Goal: Task Accomplishment & Management: Use online tool/utility

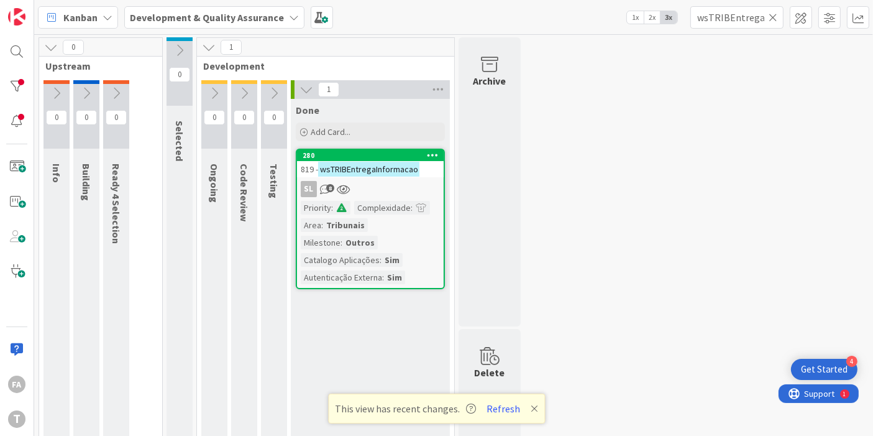
click at [603, 137] on div "0 Upstream 0 Info 0 Building 0 Ready 4 Selection 0 Selected 1 Development 0 Ong…" at bounding box center [454, 330] width 834 height 586
click at [586, 183] on div "0 Upstream 0 Info 0 Building 0 Ready 4 Selection 0 Selected 1 Development 0 Ong…" at bounding box center [454, 330] width 834 height 586
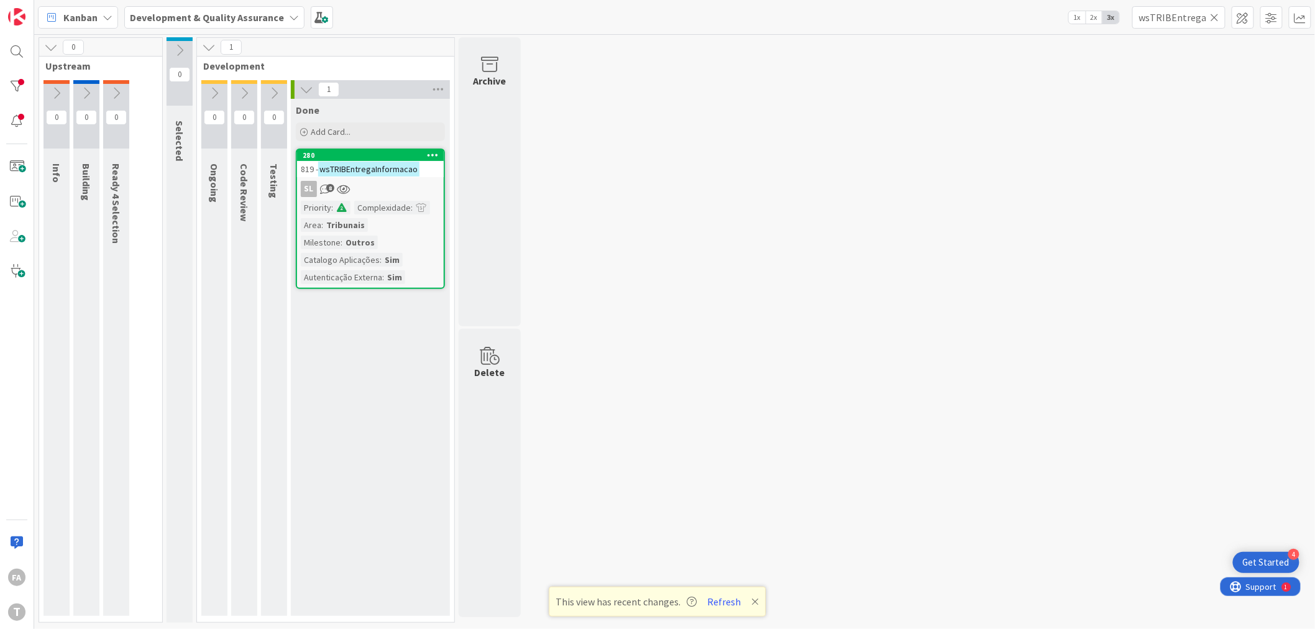
click at [418, 178] on link "280 819 - wsTRIBEntregaInformacao SL 8 Priority : Complexidade : Area : Tribuna…" at bounding box center [370, 219] width 149 height 140
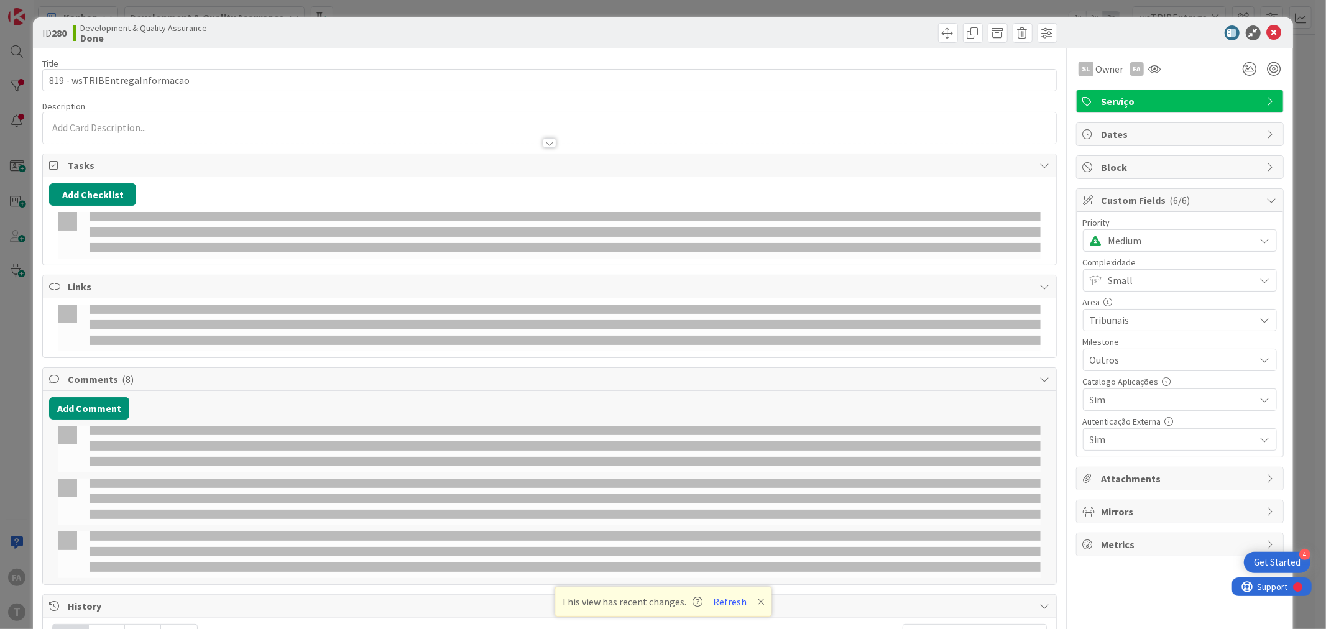
select select "java"
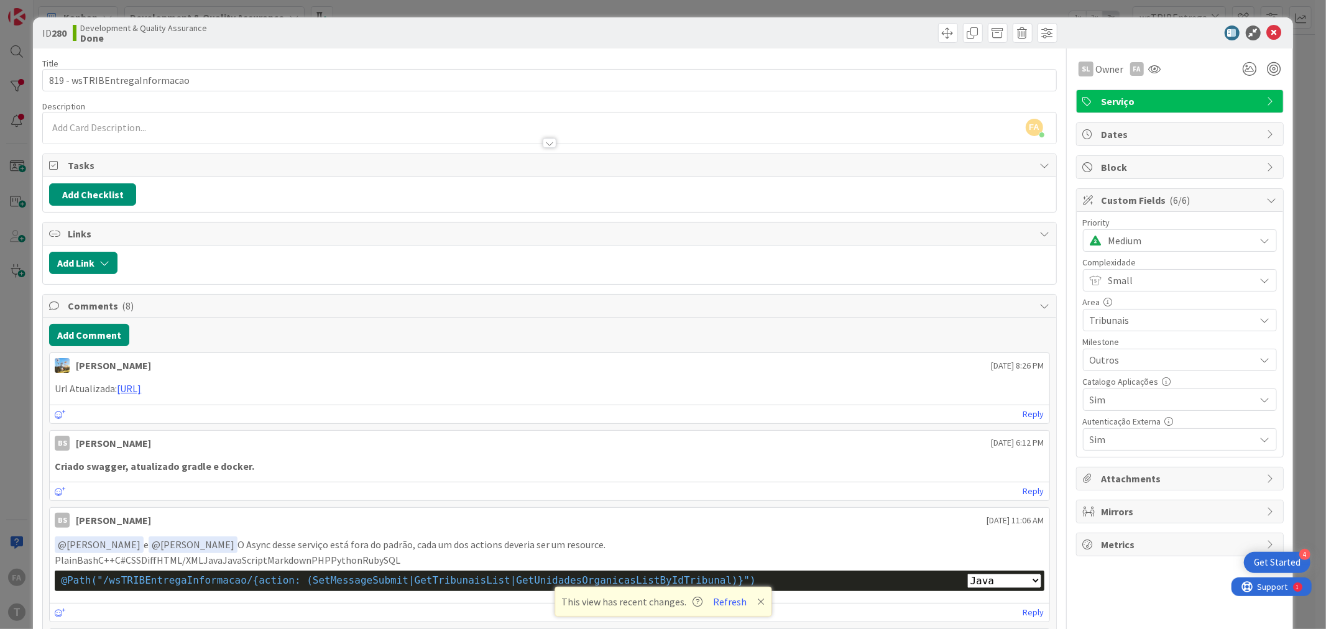
click at [873, 29] on div at bounding box center [1174, 32] width 220 height 15
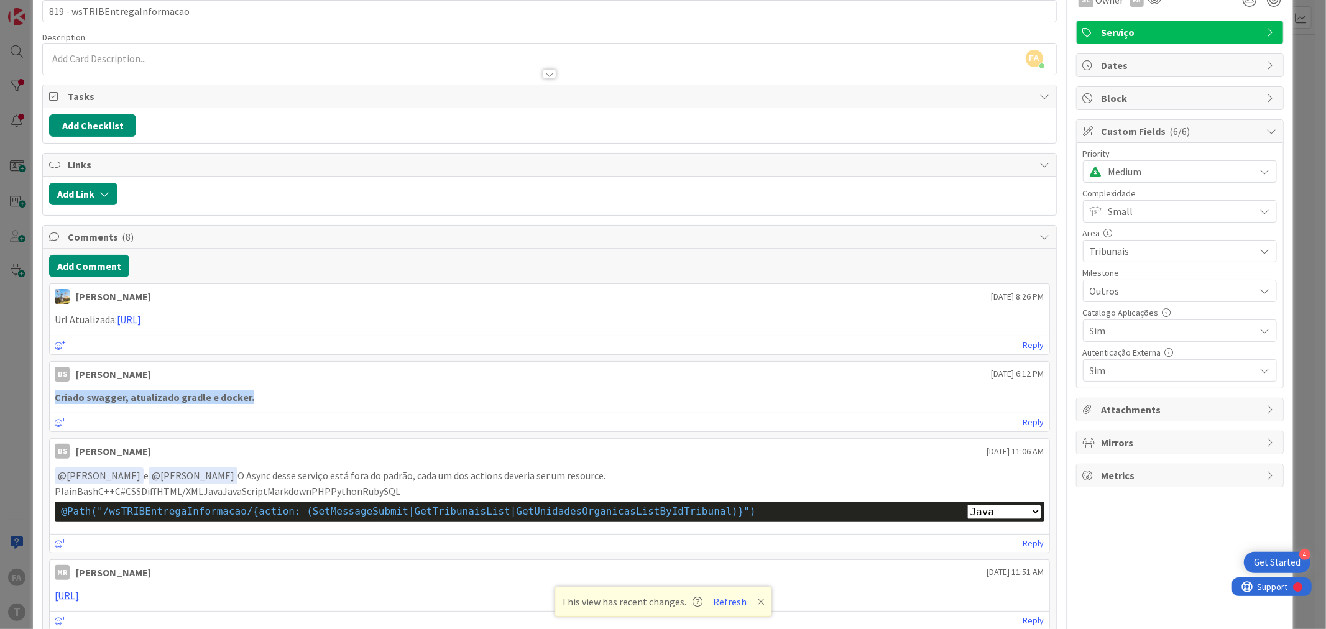
drag, startPoint x: 252, startPoint y: 399, endPoint x: 25, endPoint y: 401, distance: 226.9
click at [25, 401] on div "ID 280 Development & Quality Assurance Done Title 29 / 128 819 - wsTRIBEntregaI…" at bounding box center [663, 314] width 1326 height 629
click at [259, 392] on p "Criado swagger, atualizado gradle e docker." at bounding box center [549, 397] width 989 height 14
drag, startPoint x: 249, startPoint y: 400, endPoint x: 54, endPoint y: 400, distance: 195.2
click at [55, 400] on p "Criado swagger, atualizado gradle e docker." at bounding box center [549, 397] width 989 height 14
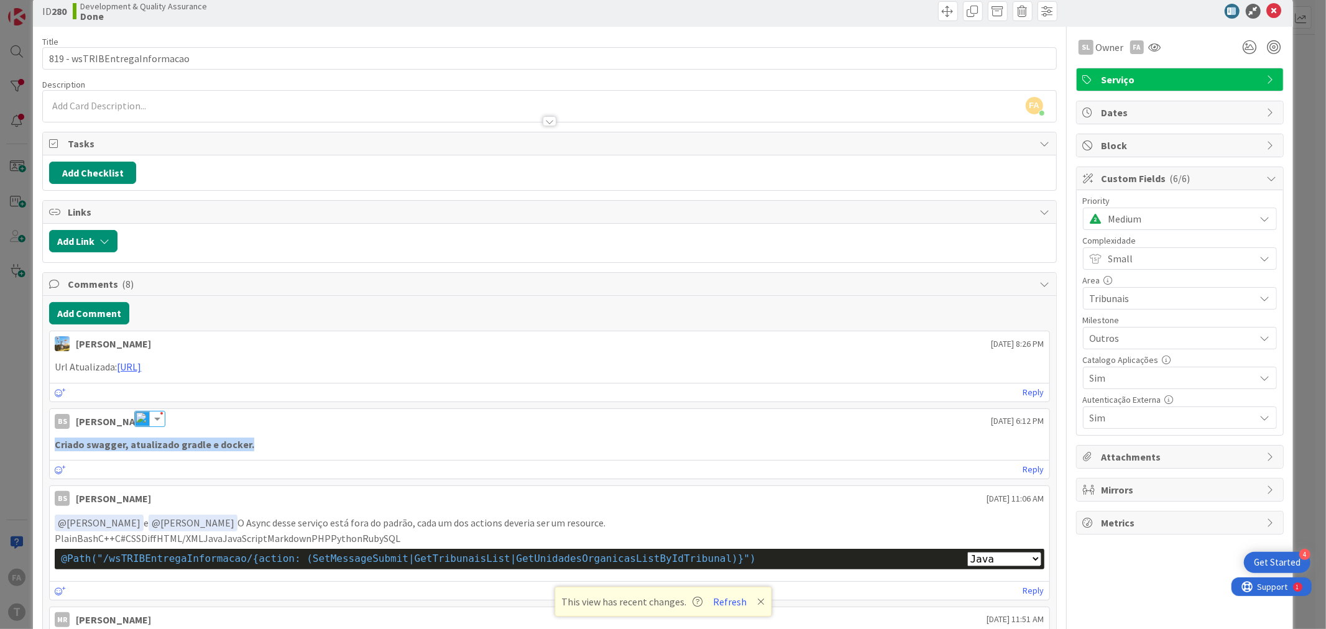
scroll to position [0, 0]
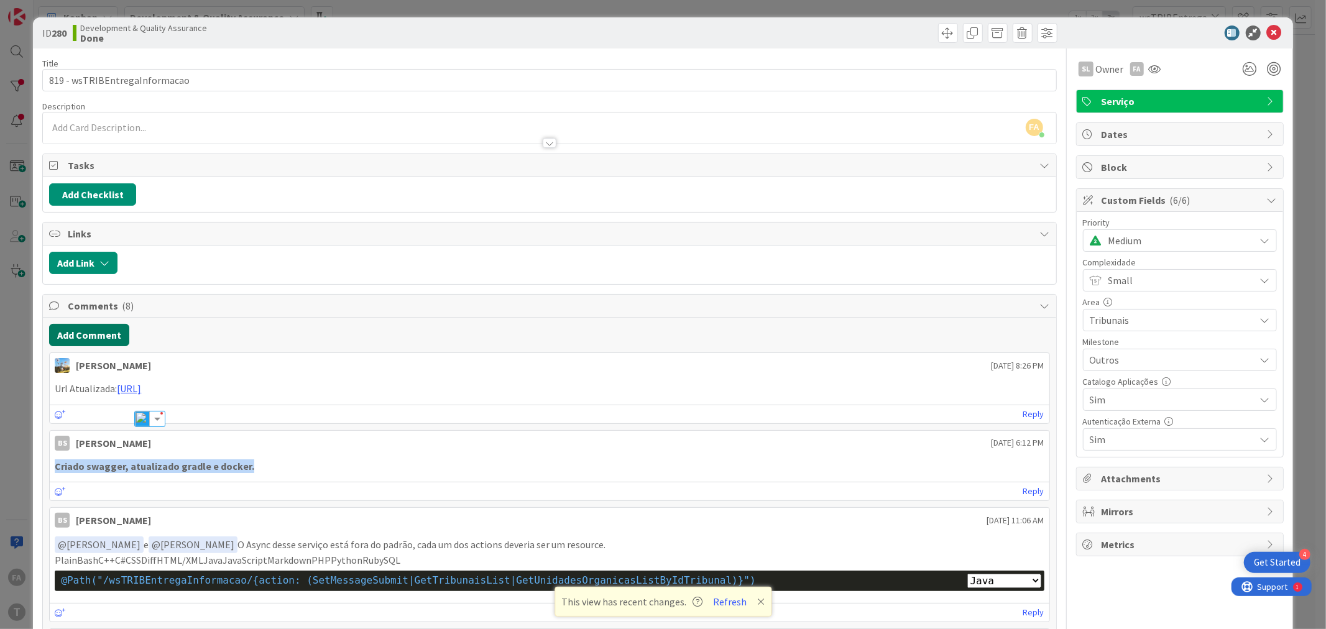
click at [96, 339] on button "Add Comment" at bounding box center [89, 335] width 80 height 22
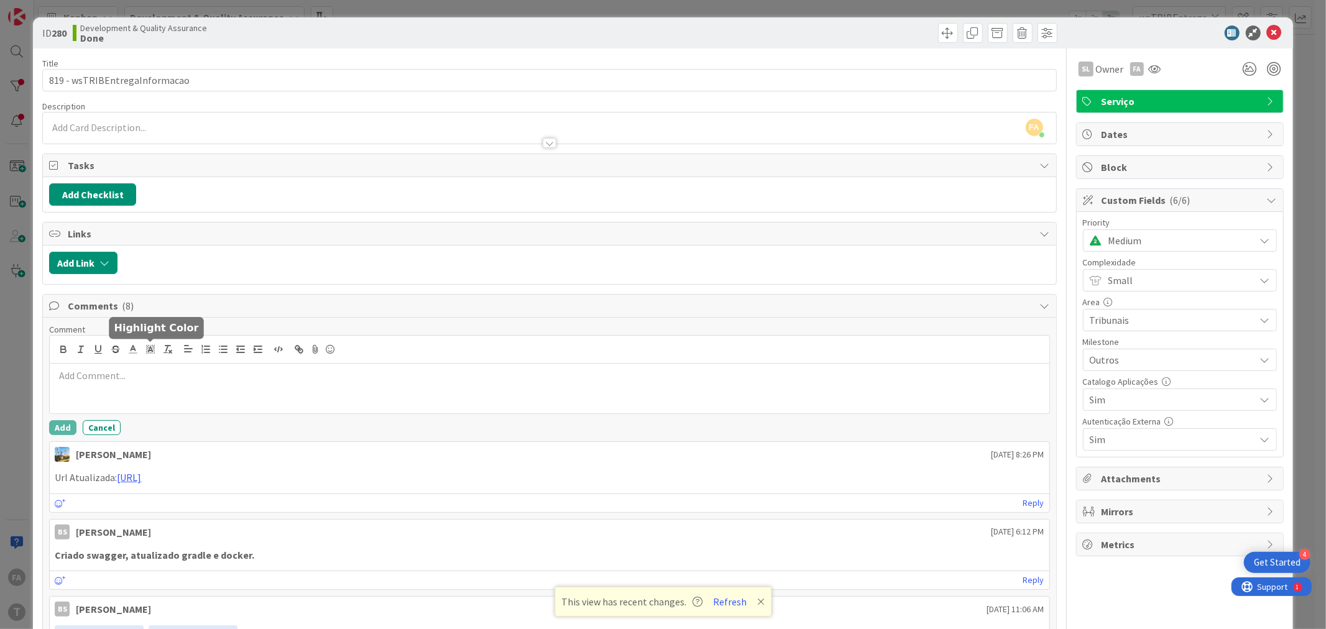
click at [146, 381] on p at bounding box center [549, 376] width 989 height 14
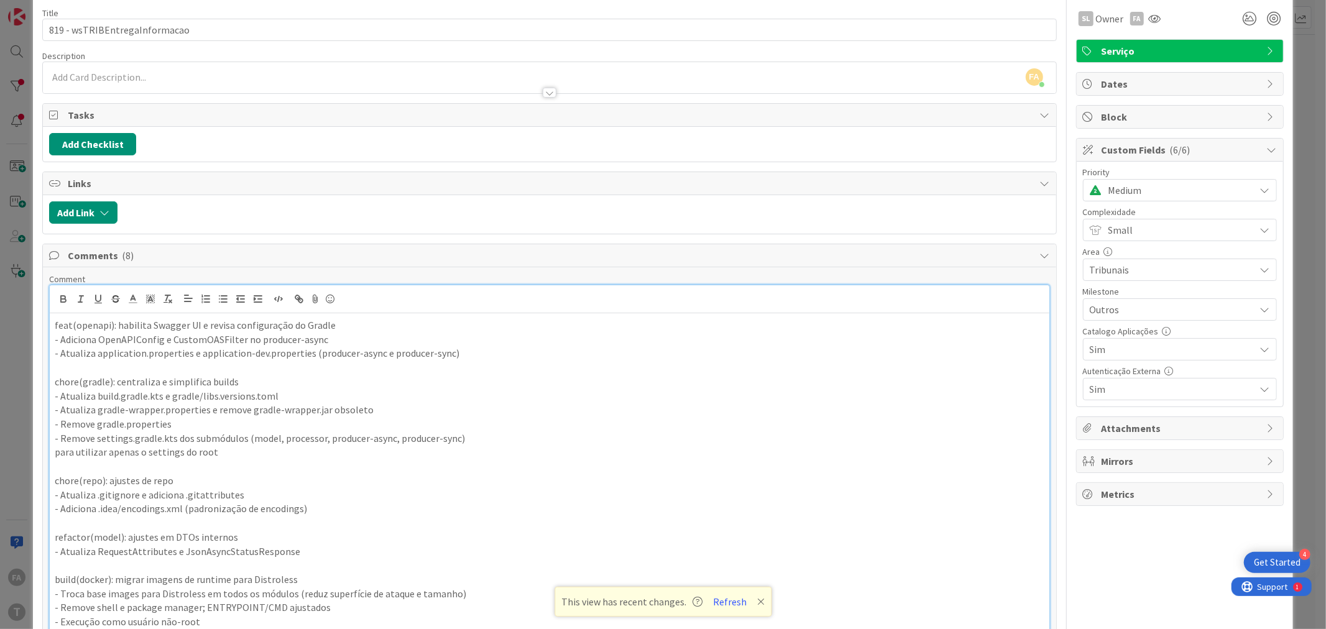
scroll to position [65, 0]
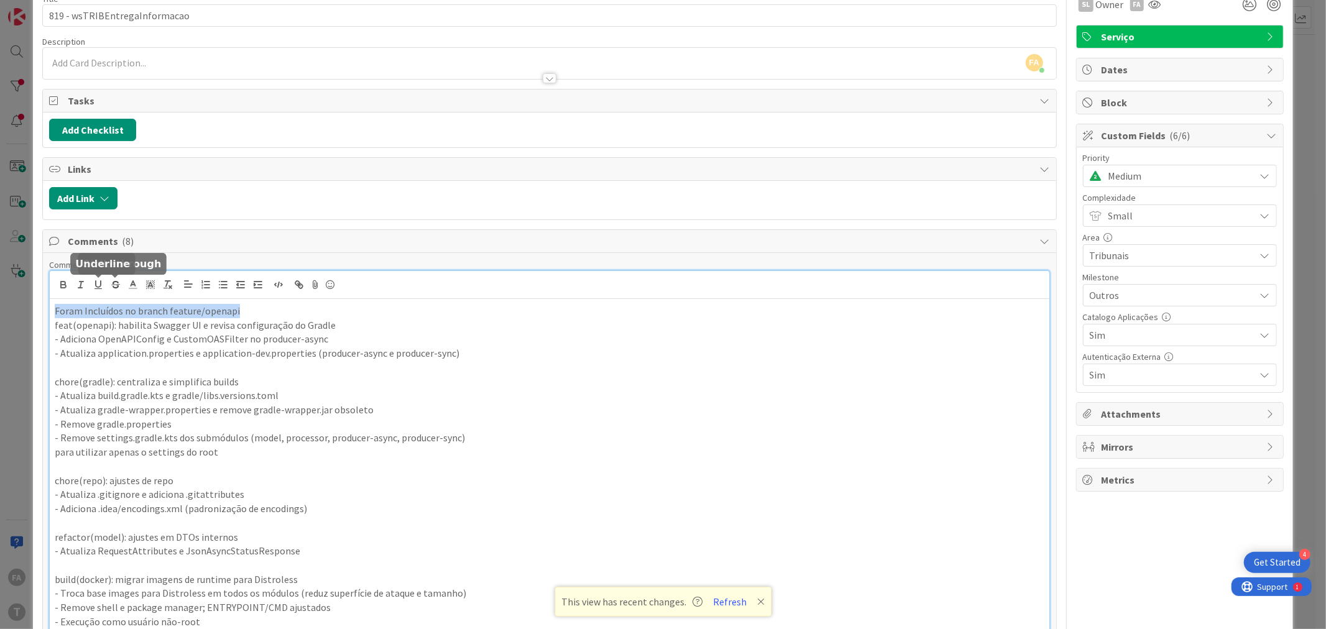
click at [56, 281] on button "button" at bounding box center [63, 284] width 17 height 15
click at [97, 282] on icon "button" at bounding box center [98, 284] width 11 height 11
click at [282, 318] on p "feat(openapi): habilita Swagger UI e revisa configuração do Gradle" at bounding box center [549, 325] width 989 height 14
click at [284, 308] on p "Foram Incluídos no branch feature/openapi" at bounding box center [549, 311] width 989 height 14
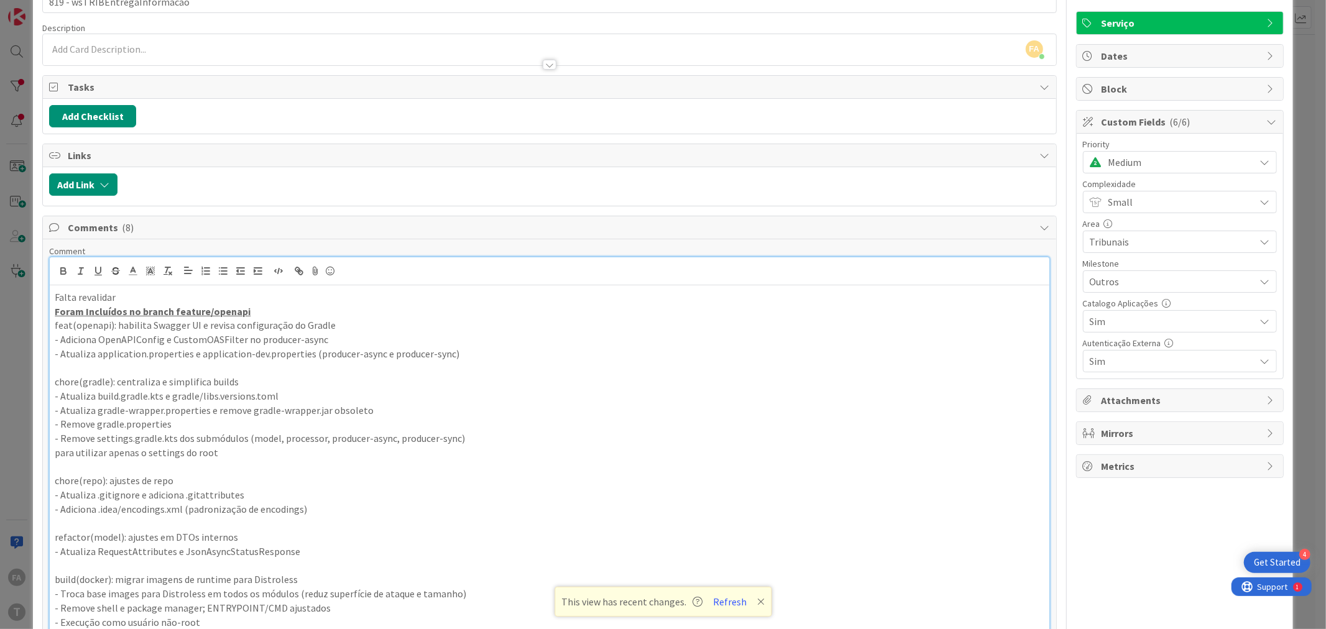
click at [132, 294] on p "Falta revalidar" at bounding box center [549, 297] width 989 height 14
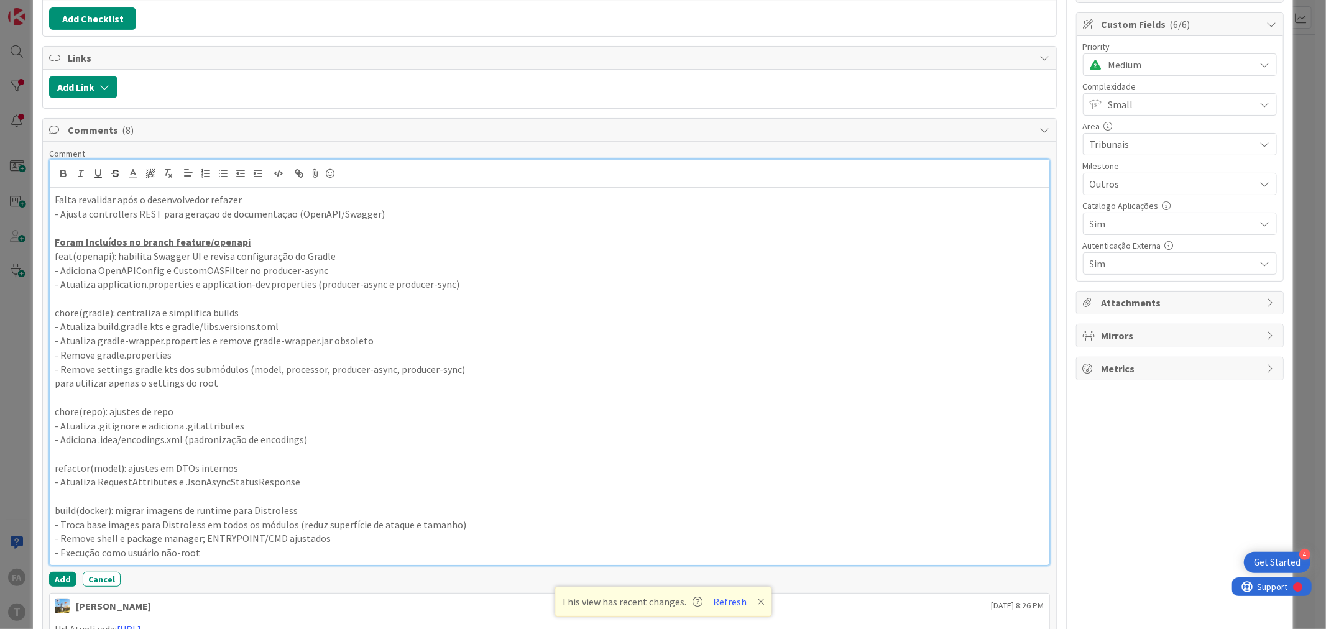
scroll to position [0, 0]
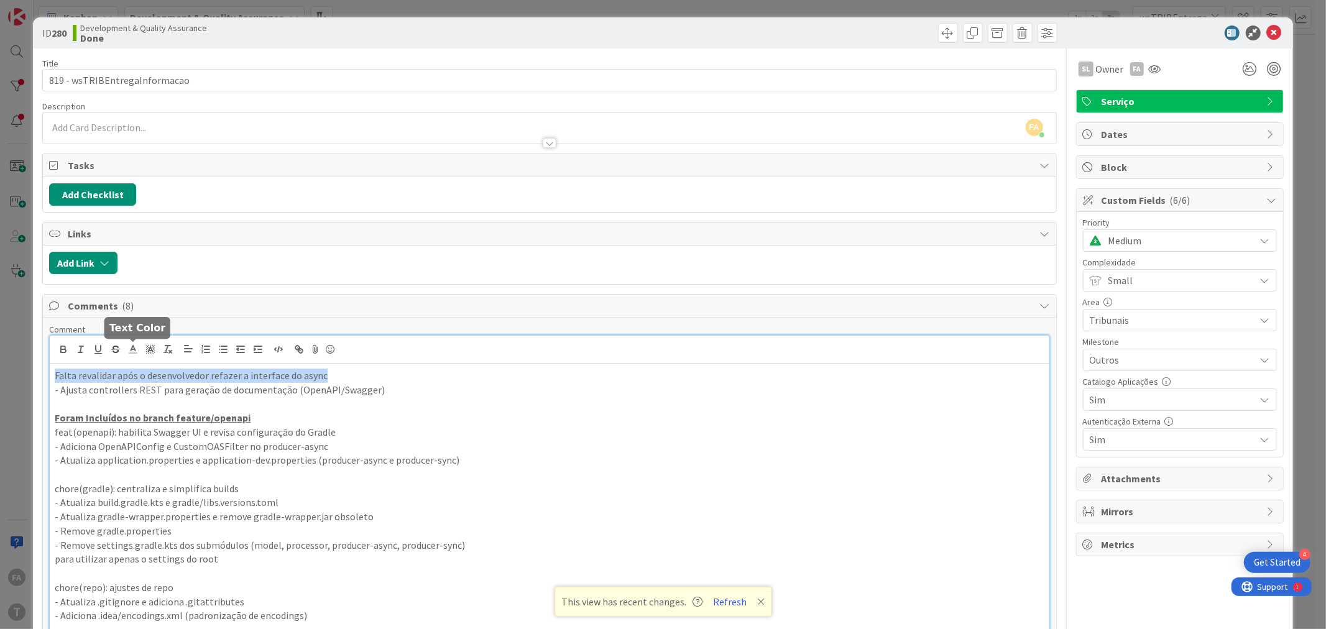
click at [53, 348] on div at bounding box center [549, 350] width 999 height 28
click at [100, 351] on icon "button" at bounding box center [98, 349] width 5 height 6
click at [339, 374] on p "Falta revalidar após o desenvolvedor refazer a interface do async" at bounding box center [549, 376] width 989 height 14
click at [341, 367] on div "Falta revalidar após o desenvolvedor refazer a interface do async - Ajusta cont…" at bounding box center [549, 552] width 999 height 377
click at [65, 351] on icon "button" at bounding box center [63, 350] width 5 height 3
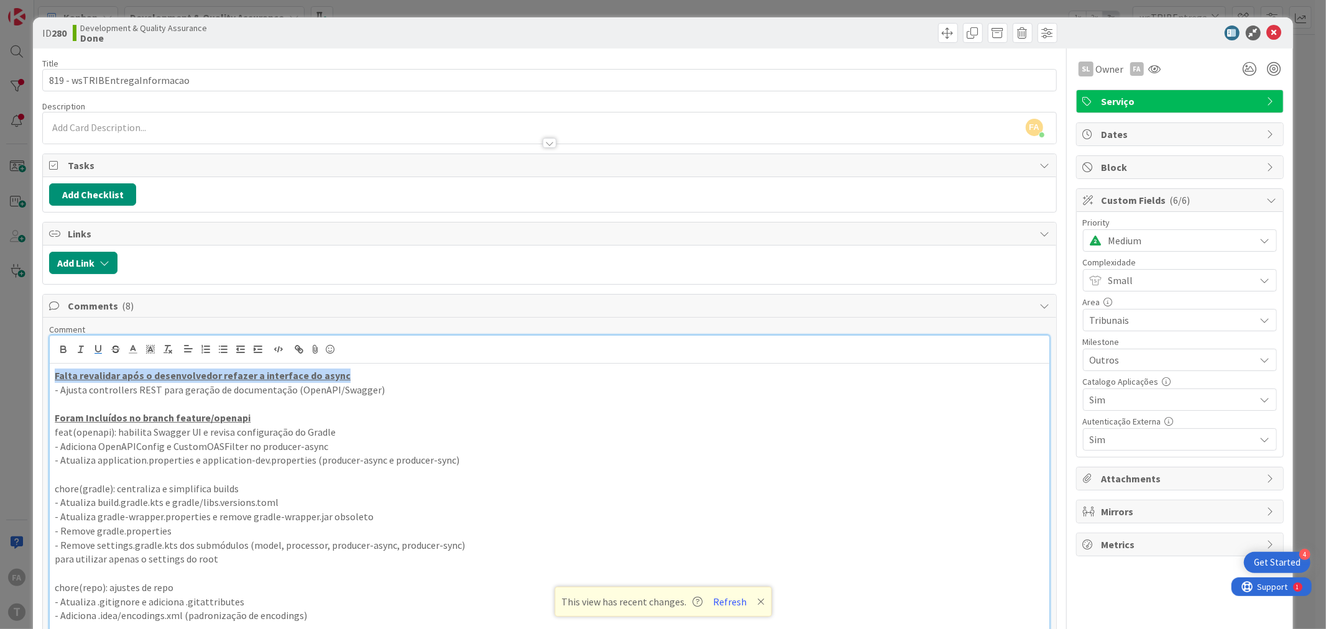
click at [377, 385] on p "- Ajusta controllers REST para geração de documentação (OpenAPI/Swagger)" at bounding box center [549, 390] width 989 height 14
click at [86, 393] on p "- Ajusta controllers REST para geração de documentação (OpenAPI/Swagger)" at bounding box center [549, 390] width 989 height 14
click at [145, 380] on u "Falta revalidar após o desenvolvedor refazer a interface do async" at bounding box center [203, 375] width 296 height 12
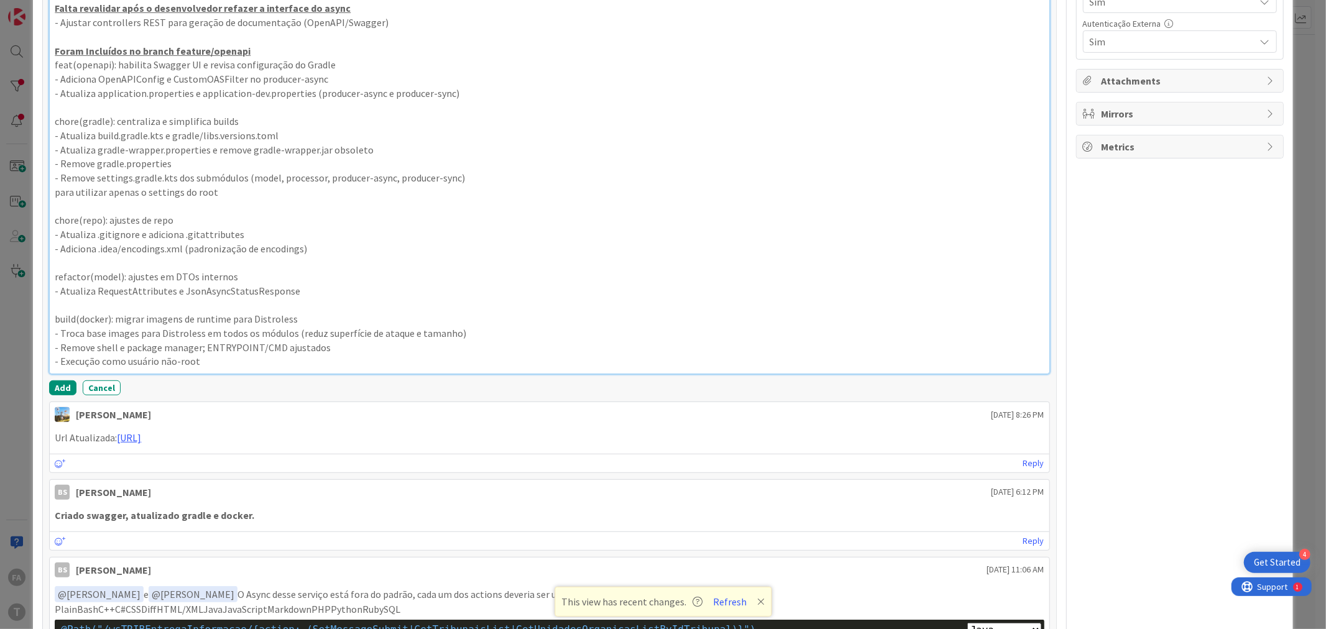
scroll to position [483, 0]
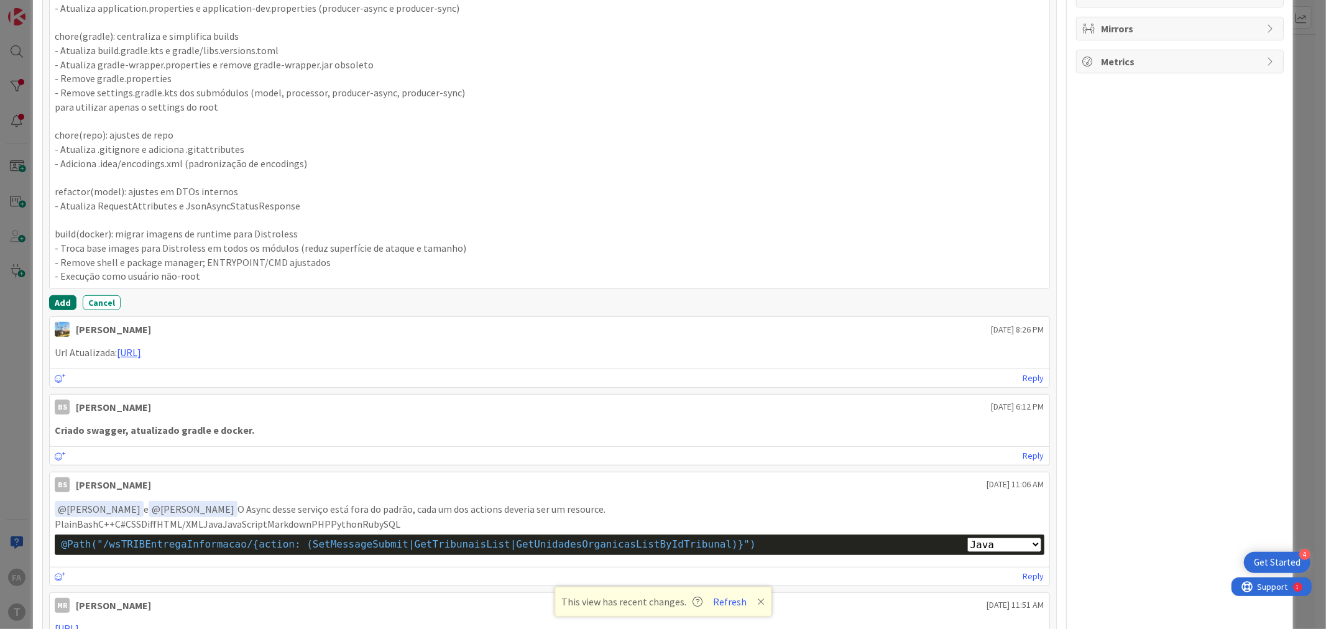
click at [59, 303] on button "Add" at bounding box center [62, 302] width 27 height 15
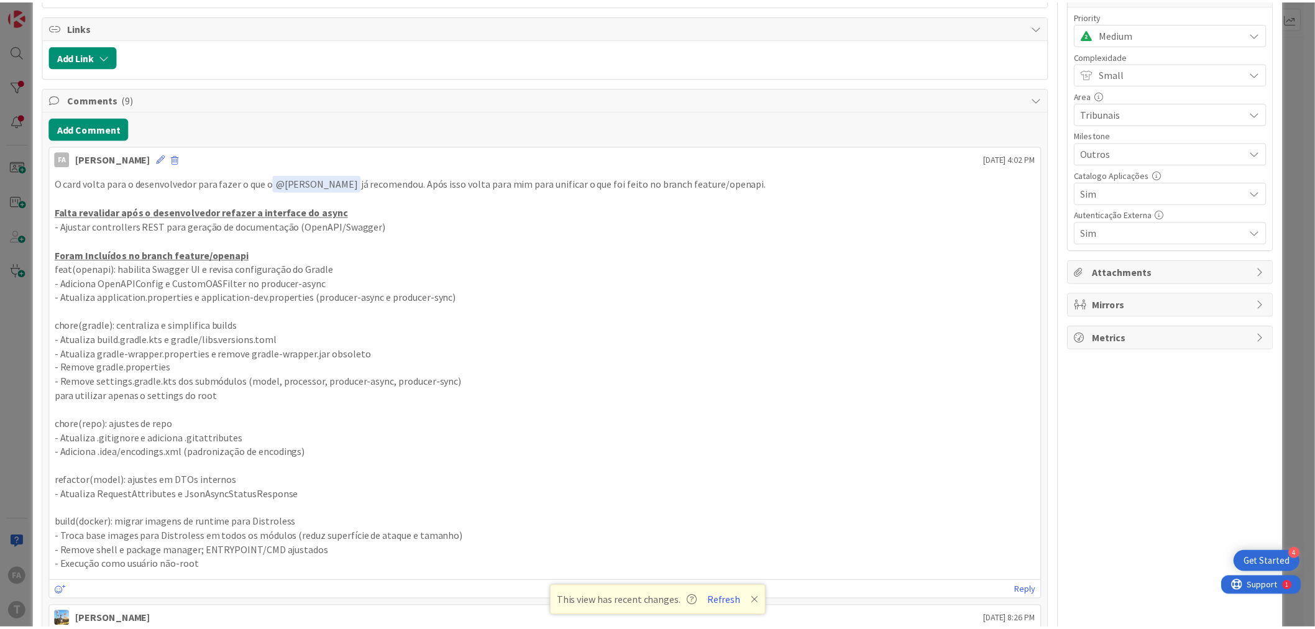
scroll to position [0, 0]
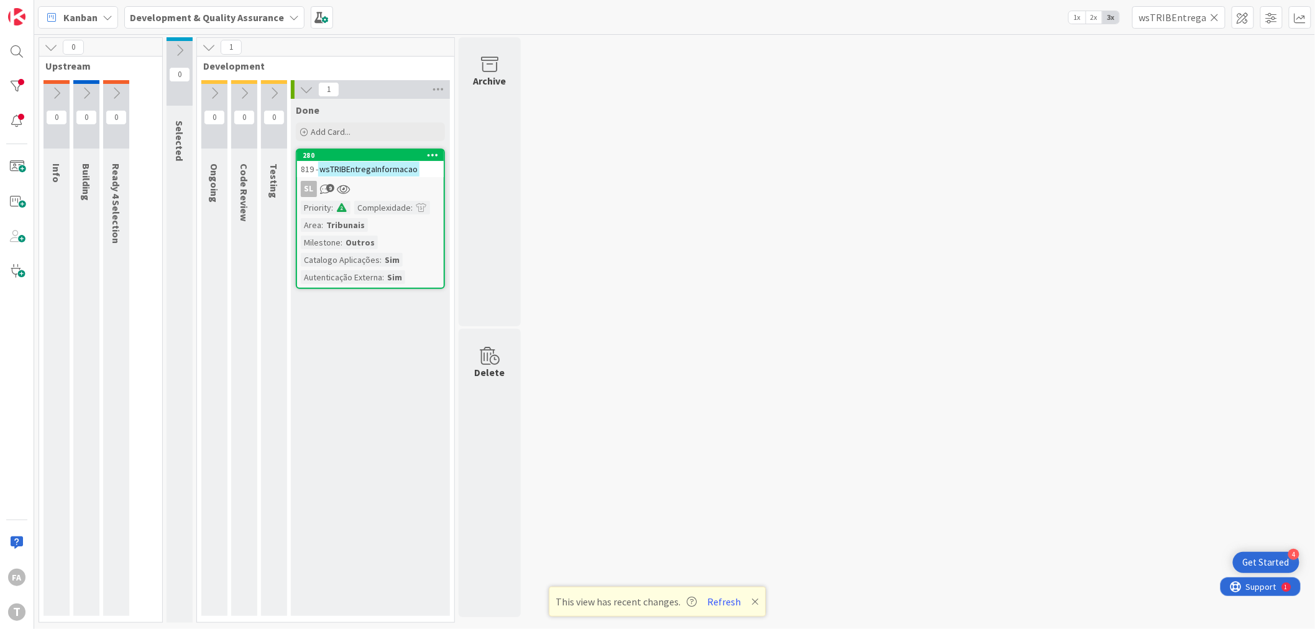
click at [209, 92] on icon at bounding box center [215, 93] width 14 height 14
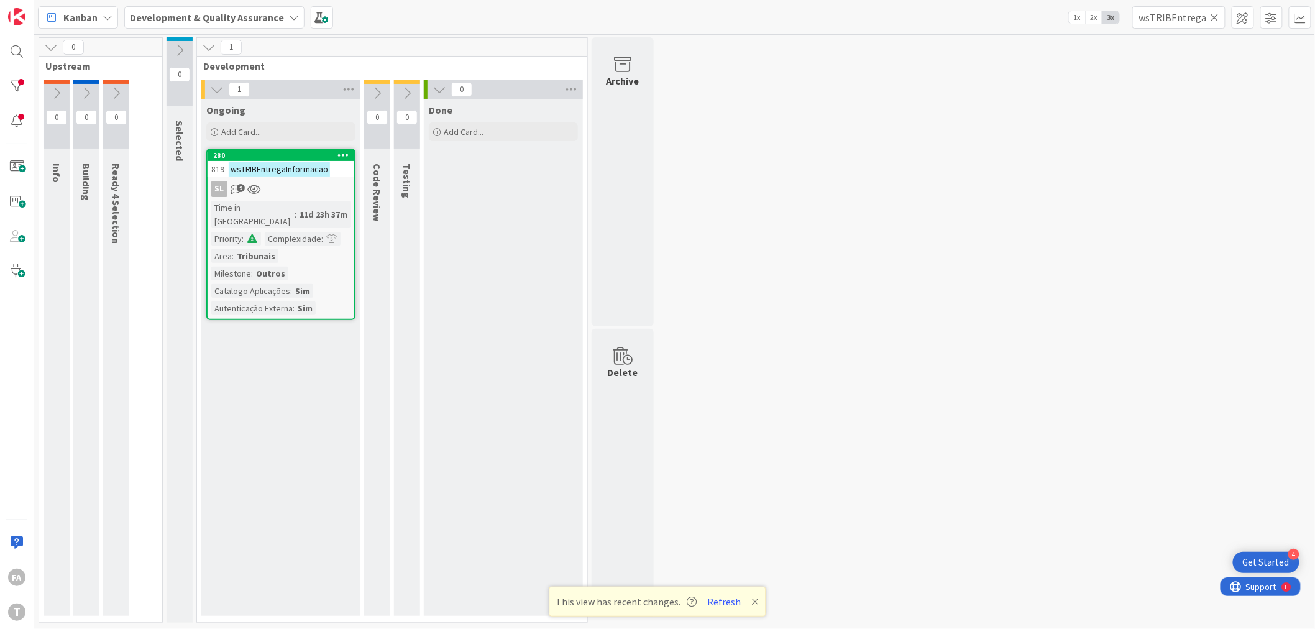
click at [305, 190] on div "SL 9" at bounding box center [281, 189] width 147 height 16
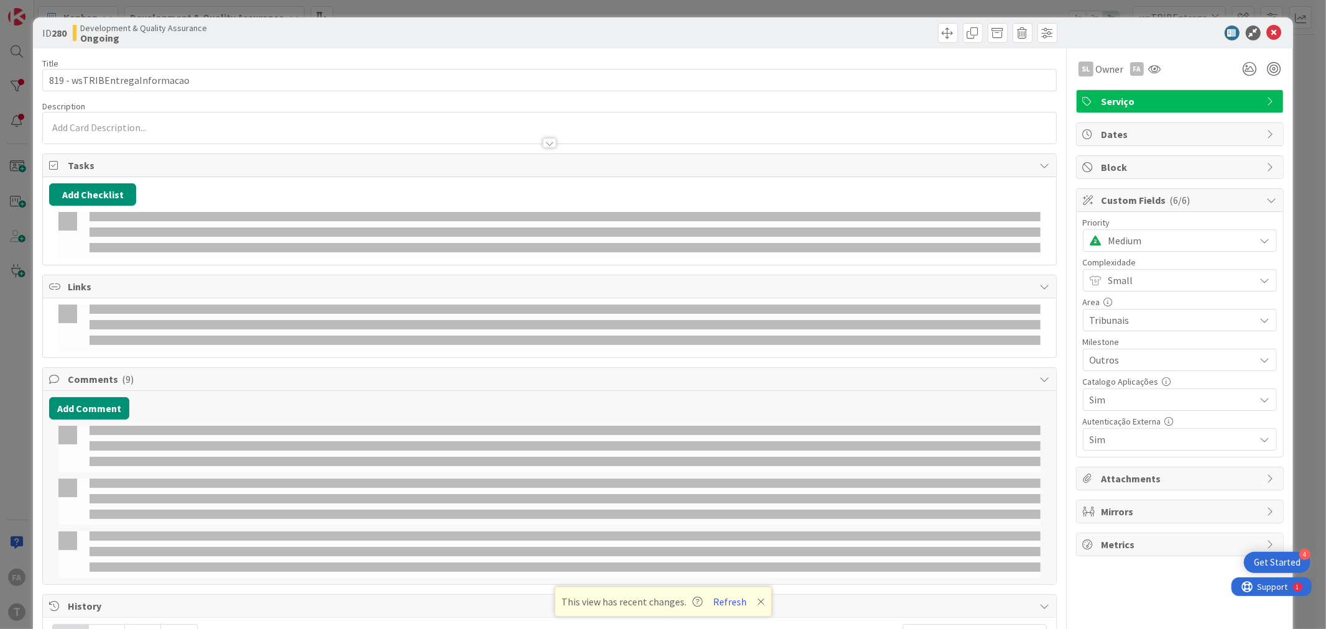
select select "java"
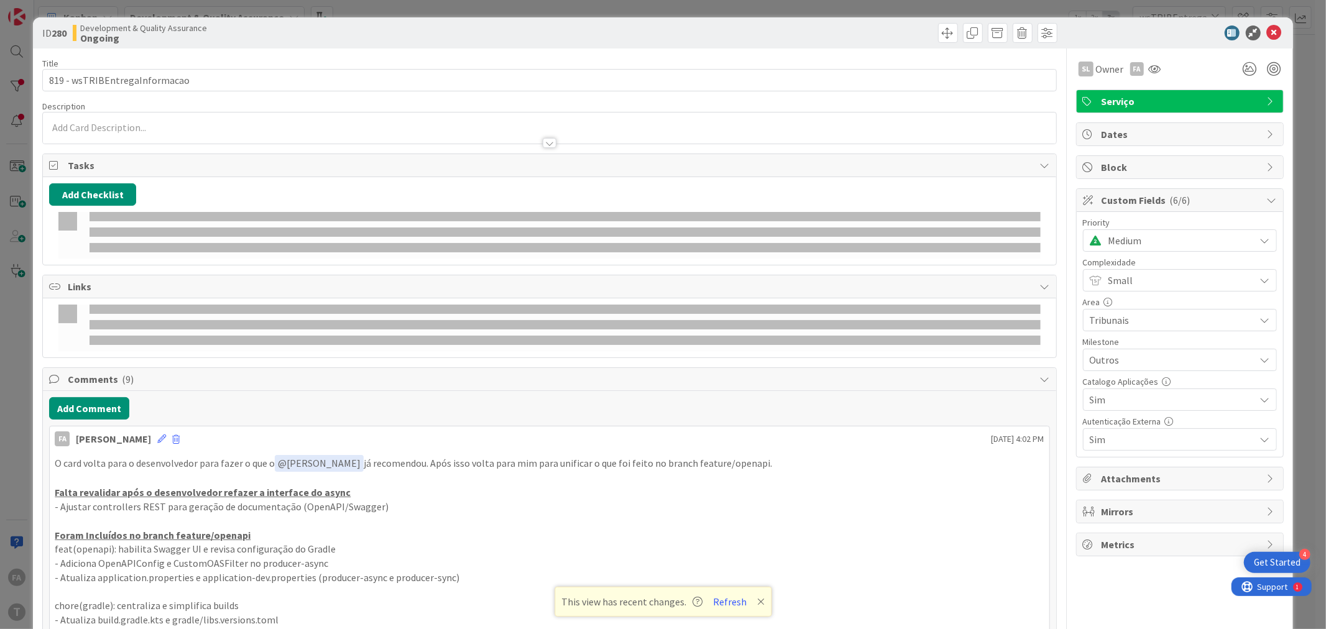
click at [873, 244] on span "Medium" at bounding box center [1178, 240] width 140 height 17
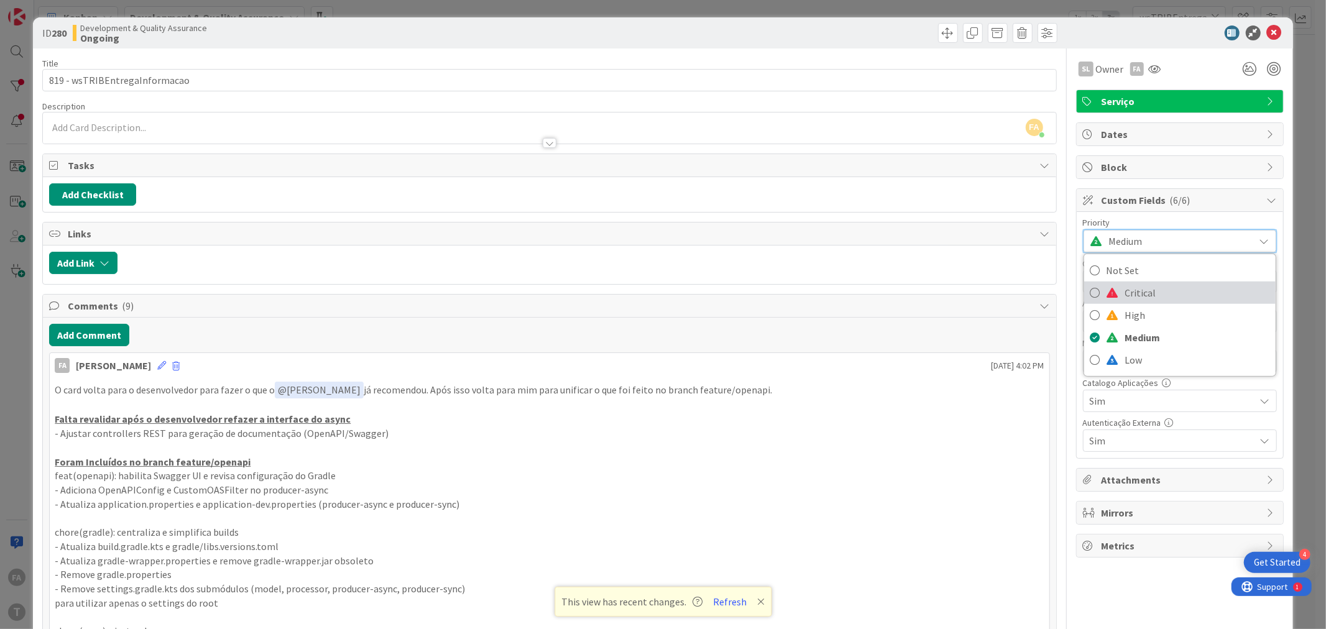
click at [873, 295] on span "Critical" at bounding box center [1197, 292] width 144 height 19
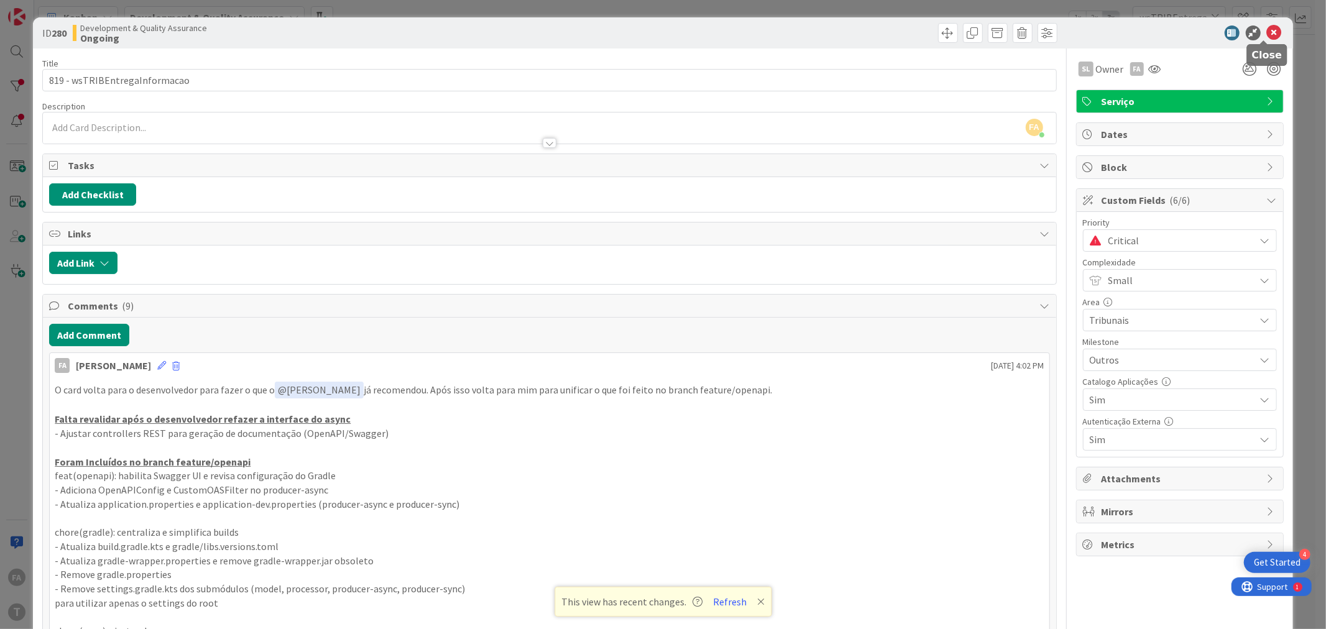
click at [873, 32] on icon at bounding box center [1274, 32] width 15 height 15
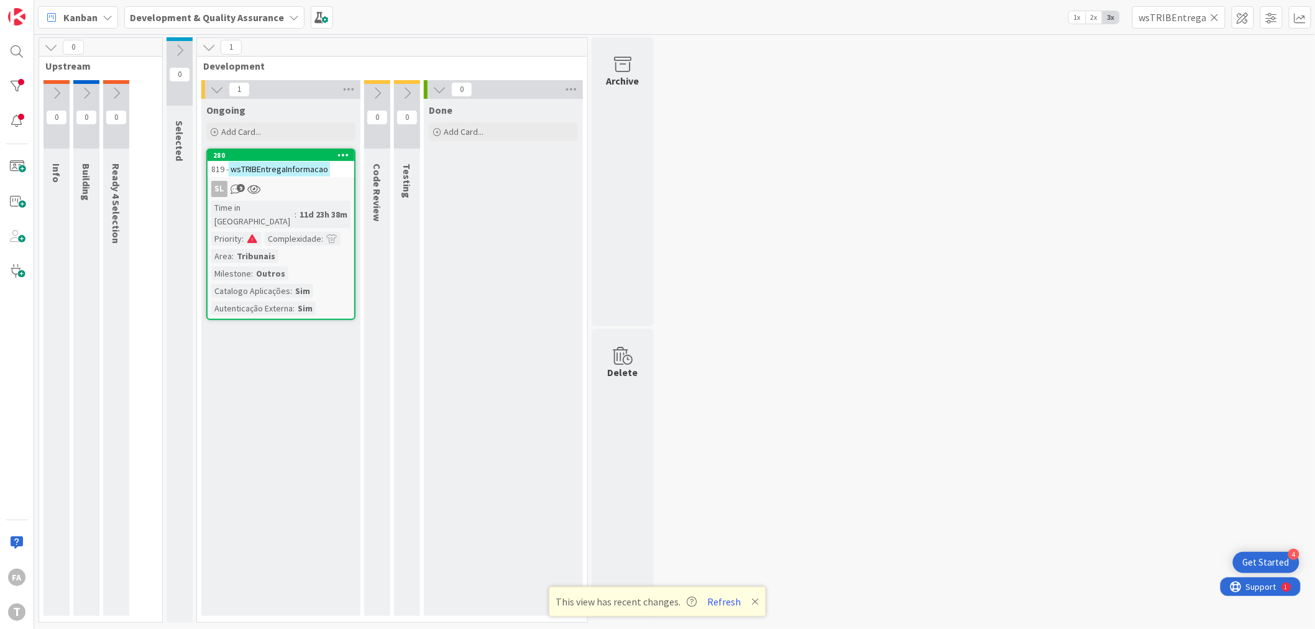
click at [296, 170] on mark "wsTRIBEntregaInformacao" at bounding box center [279, 169] width 101 height 14
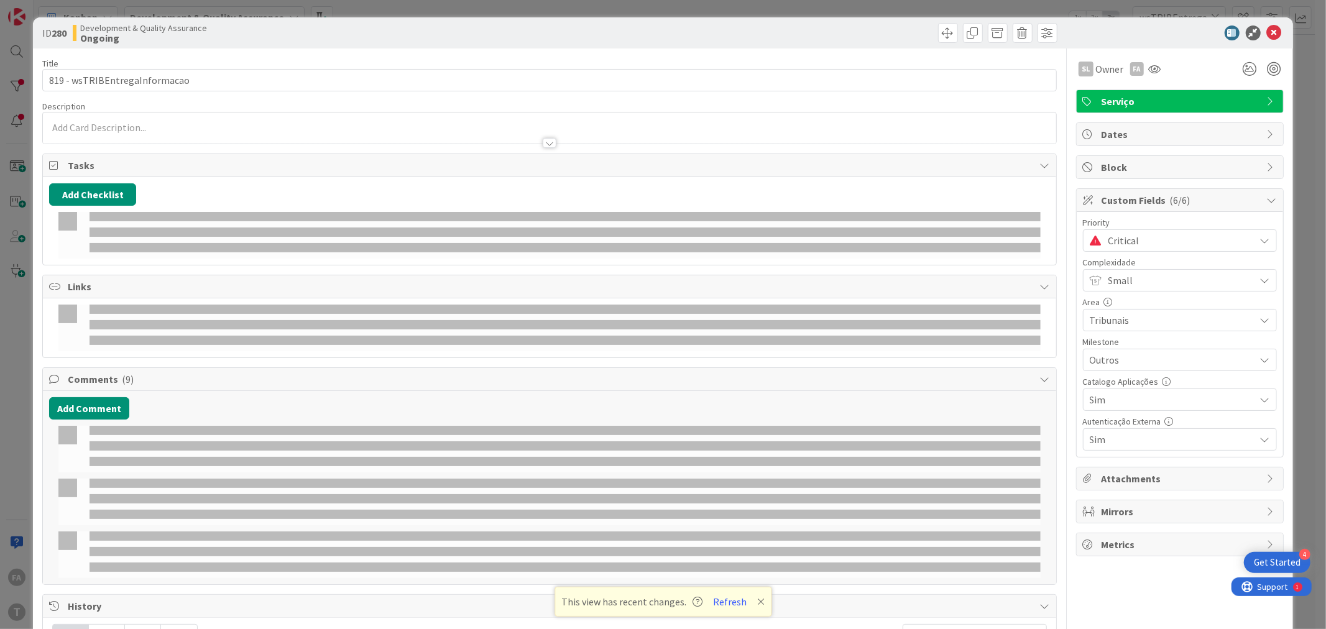
select select "java"
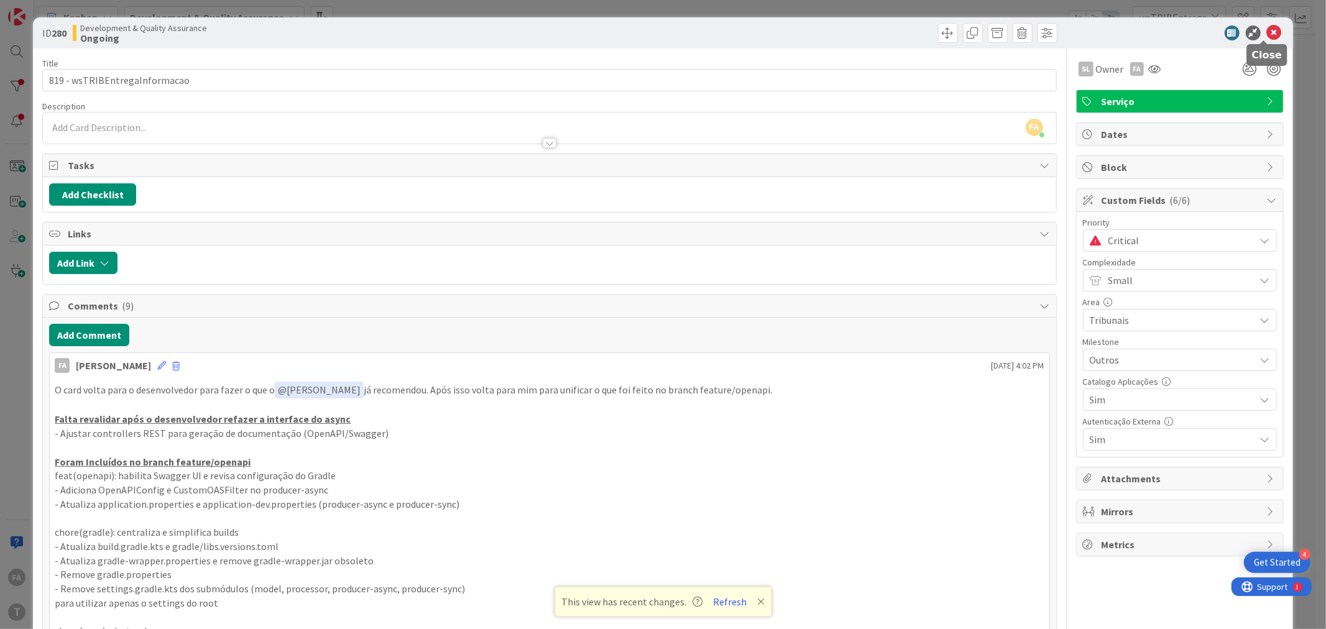
click at [873, 34] on icon at bounding box center [1274, 32] width 15 height 15
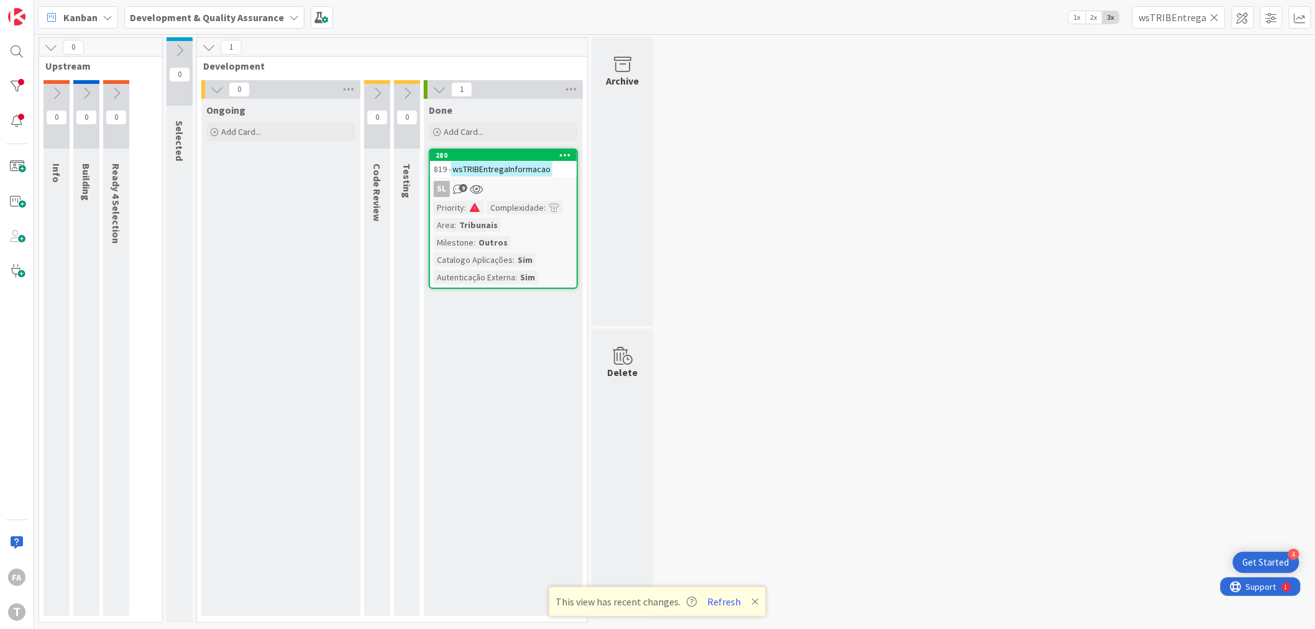
click at [515, 162] on mark "wsTRIBEntregaInformacao" at bounding box center [501, 169] width 101 height 14
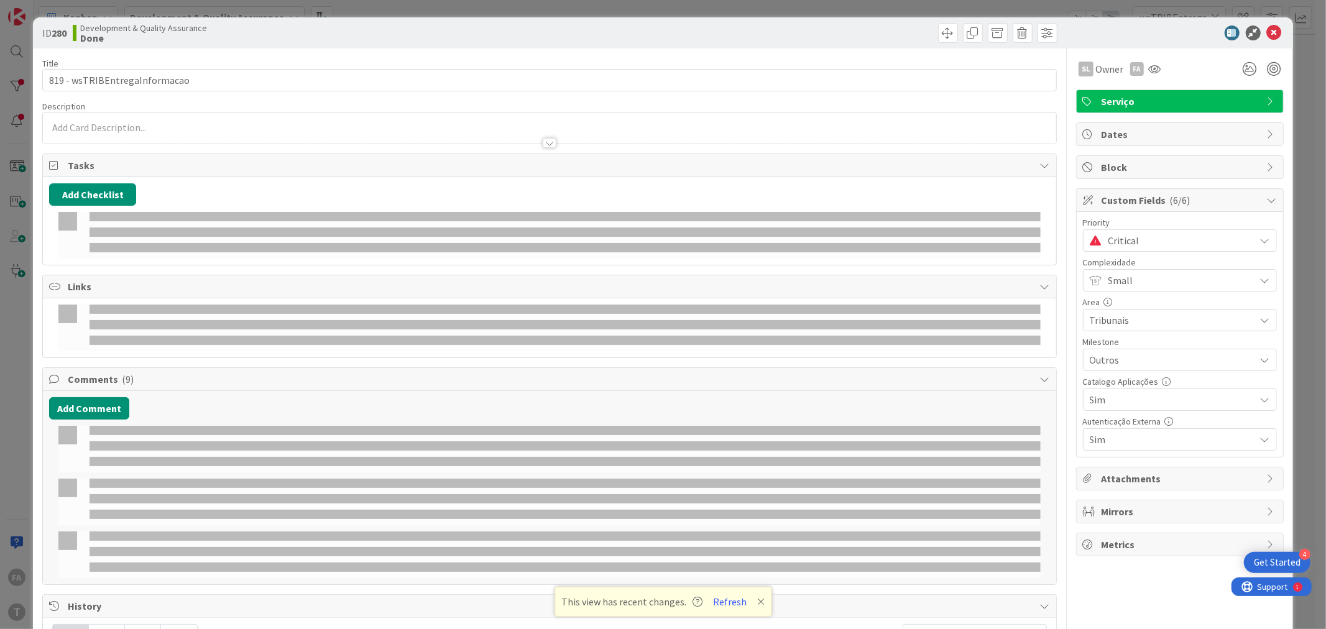
select select "java"
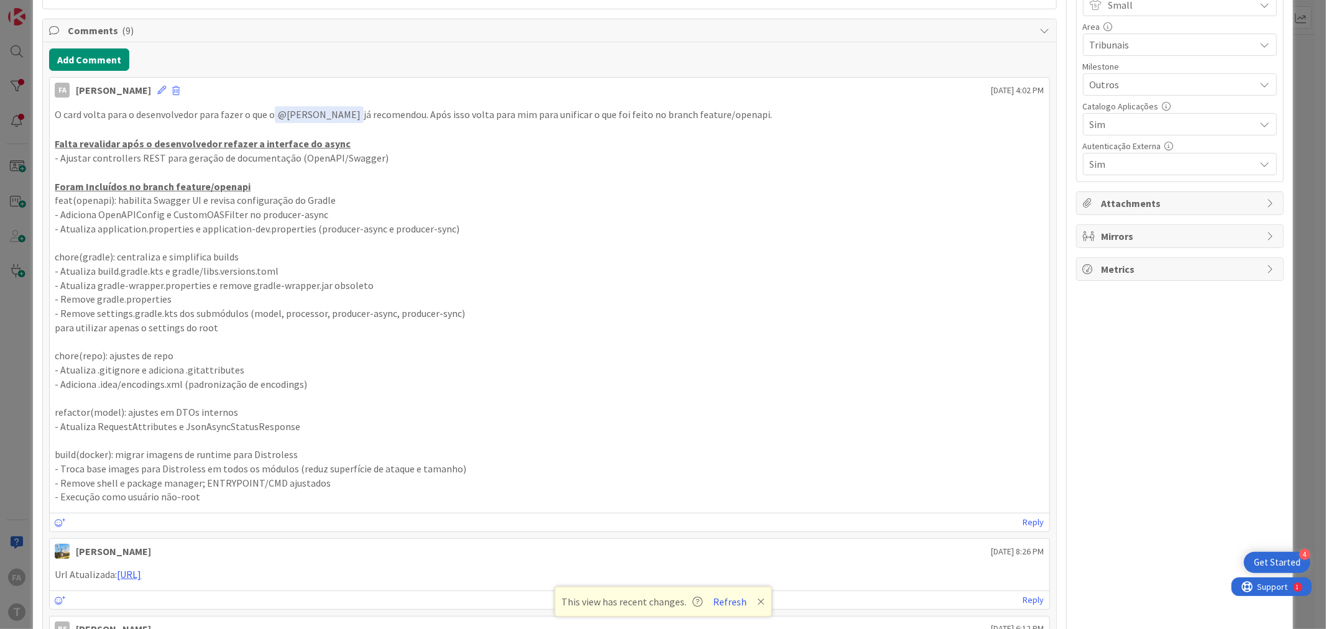
scroll to position [276, 0]
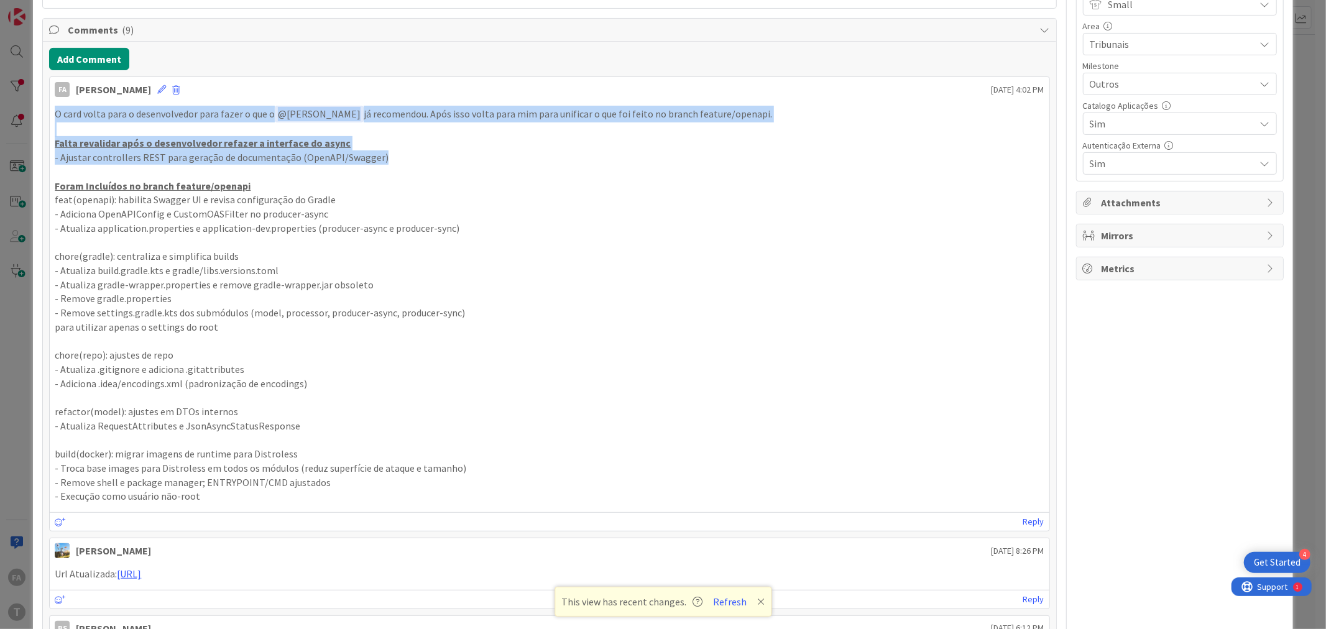
drag, startPoint x: 390, startPoint y: 162, endPoint x: 34, endPoint y: 113, distance: 359.7
copy div "O card volta para o desenvolvedor para fazer o que o ﻿ @ [PERSON_NAME] ﻿ já rec…"
